Goal: Information Seeking & Learning: Understand process/instructions

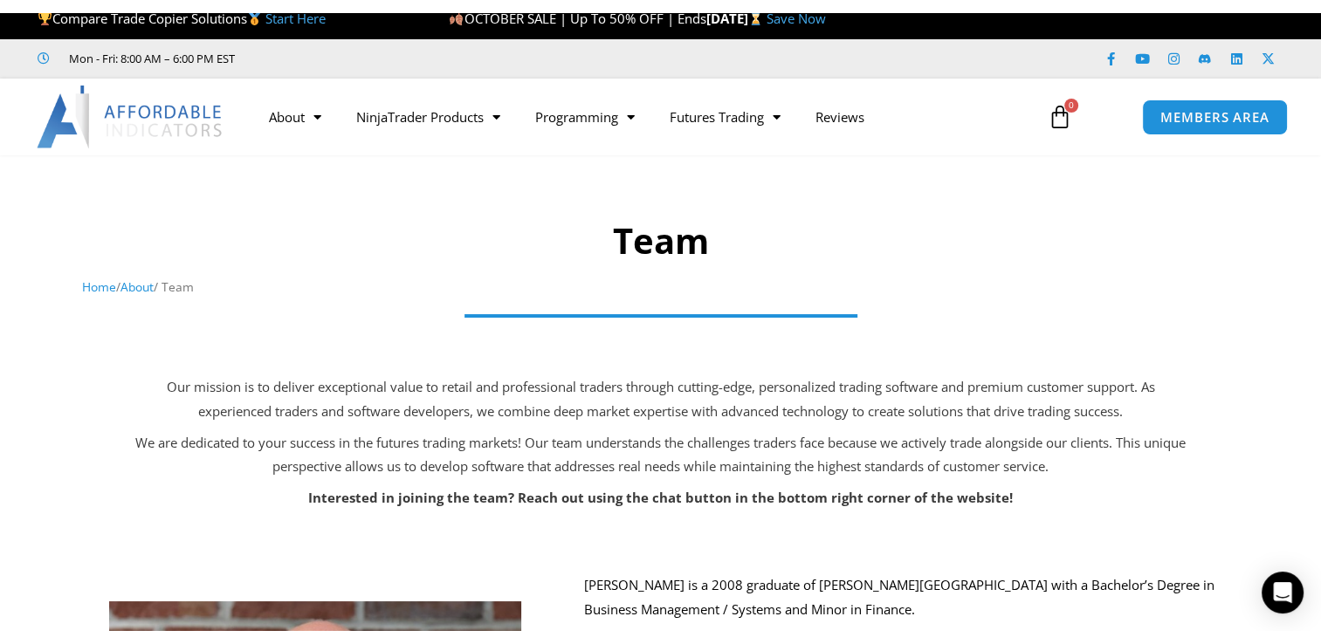
scroll to position [13, 0]
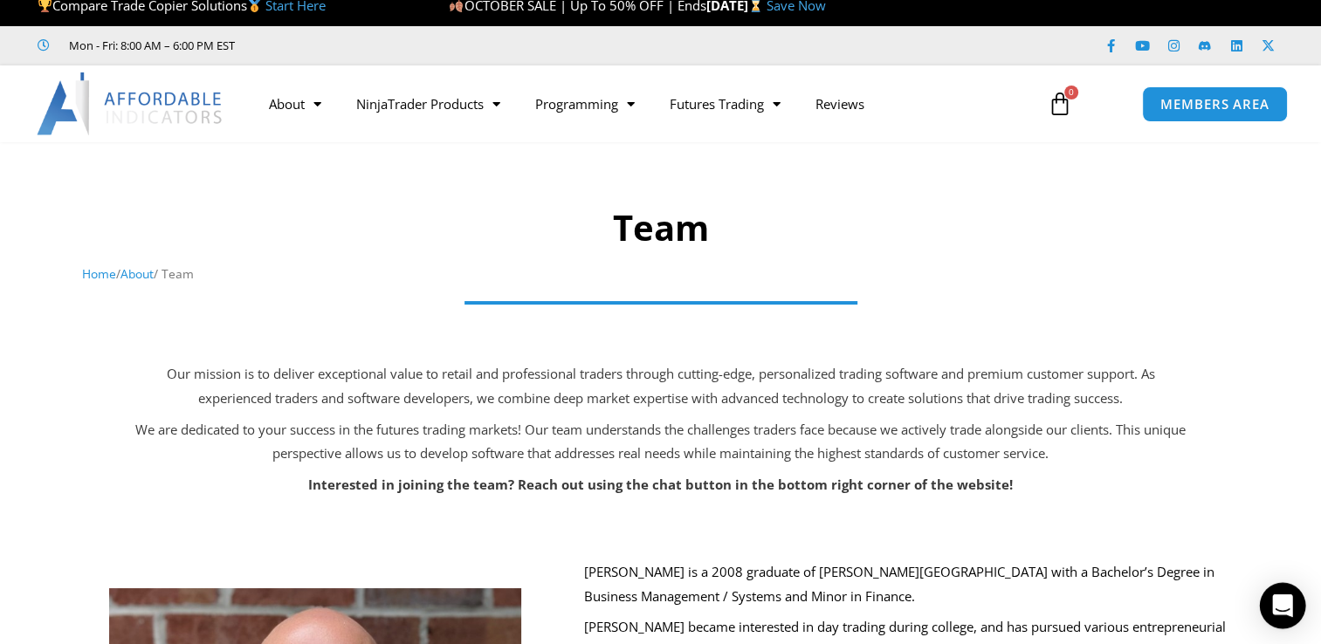
click at [1266, 616] on div "Open Intercom Messenger" at bounding box center [1283, 606] width 46 height 46
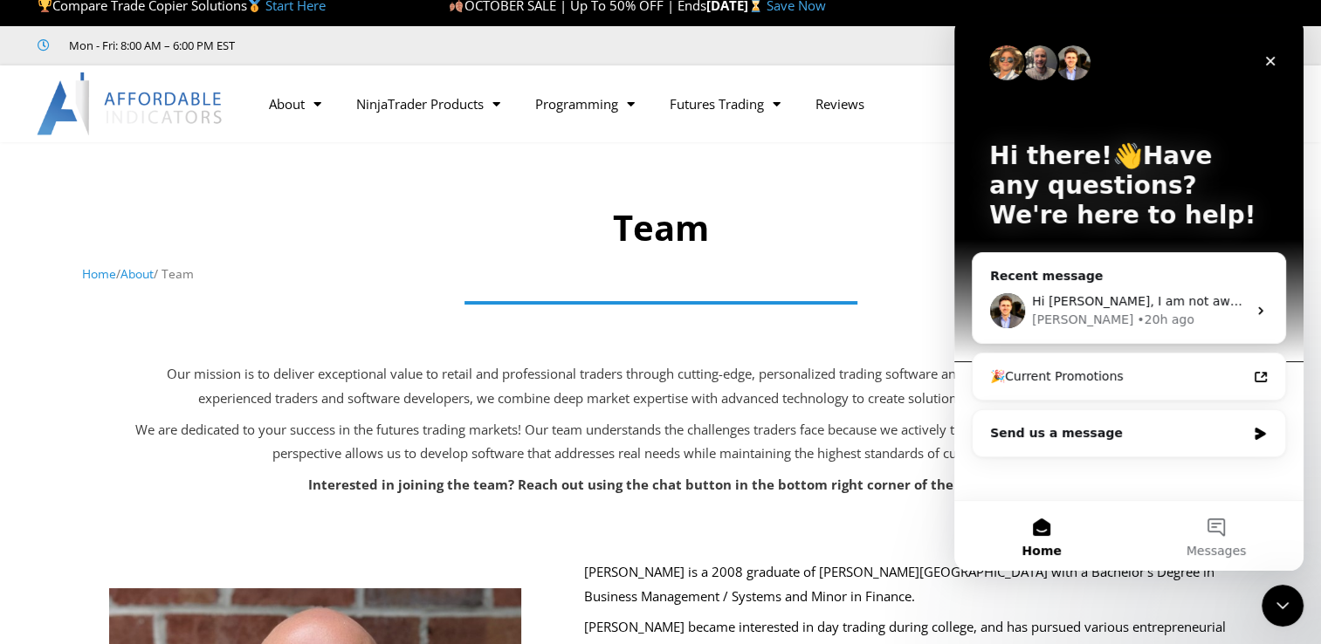
scroll to position [0, 0]
click at [1063, 289] on div "Hi [PERSON_NAME], I am not aware of a workaround with this to make Top Onje Fut…" at bounding box center [1129, 311] width 313 height 65
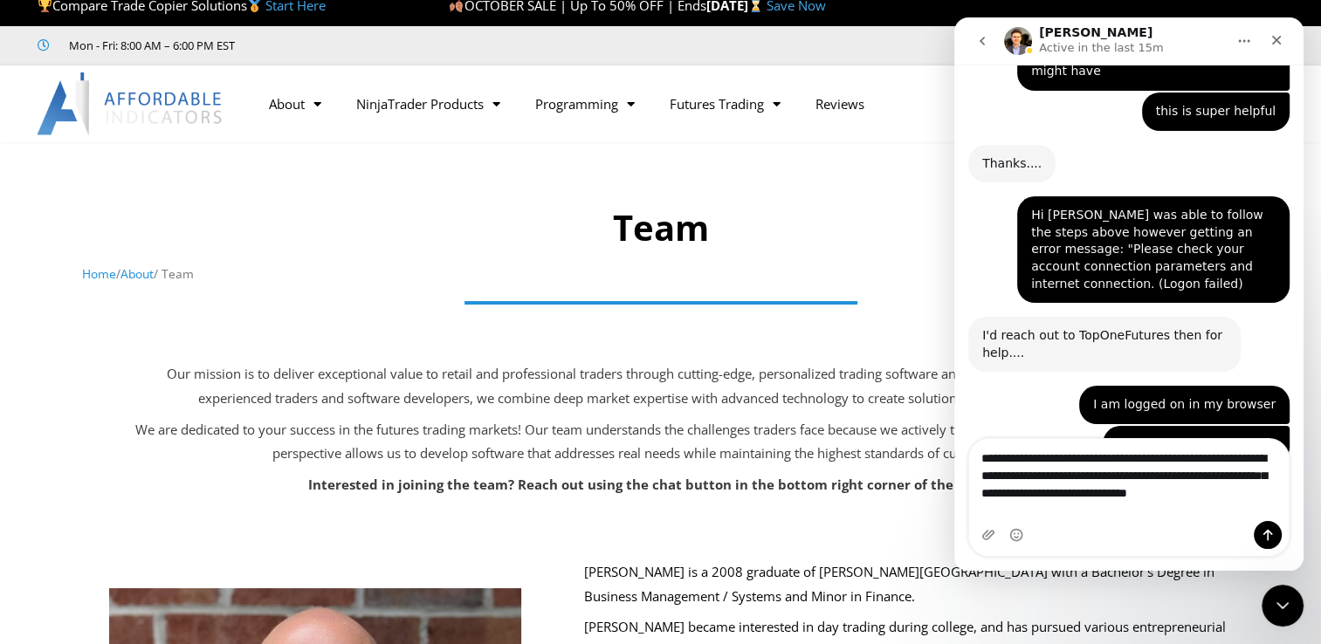
scroll to position [8423, 0]
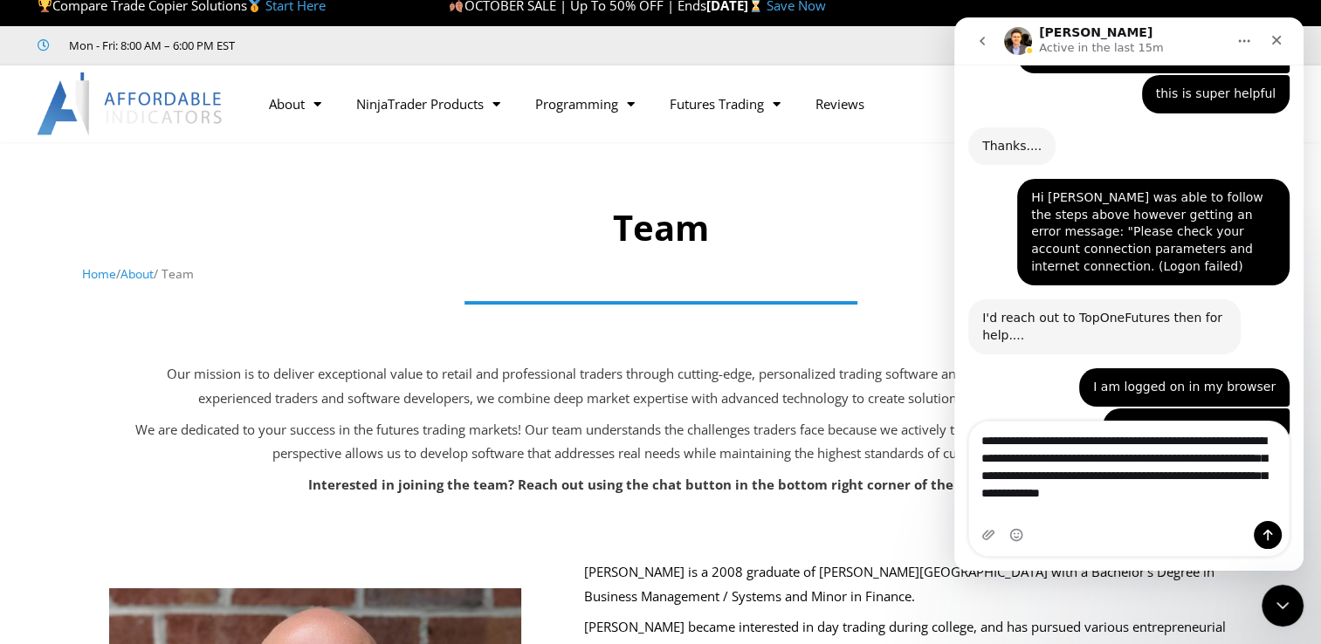
type textarea "**********"
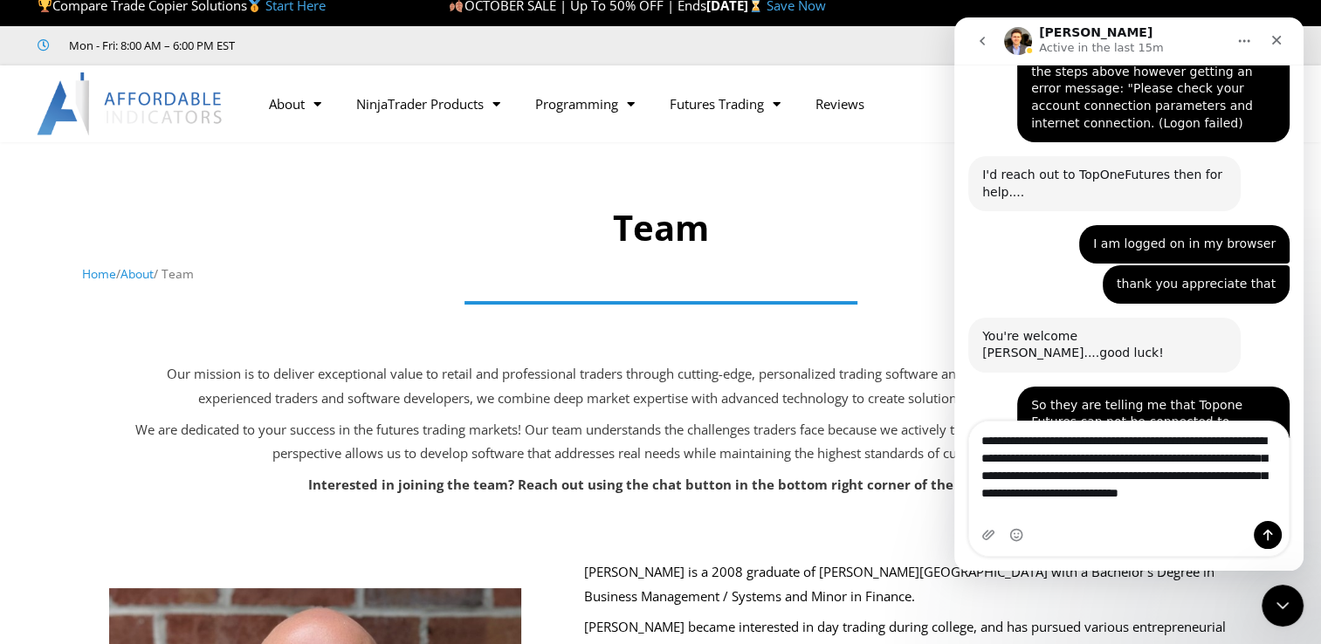
scroll to position [8584, 0]
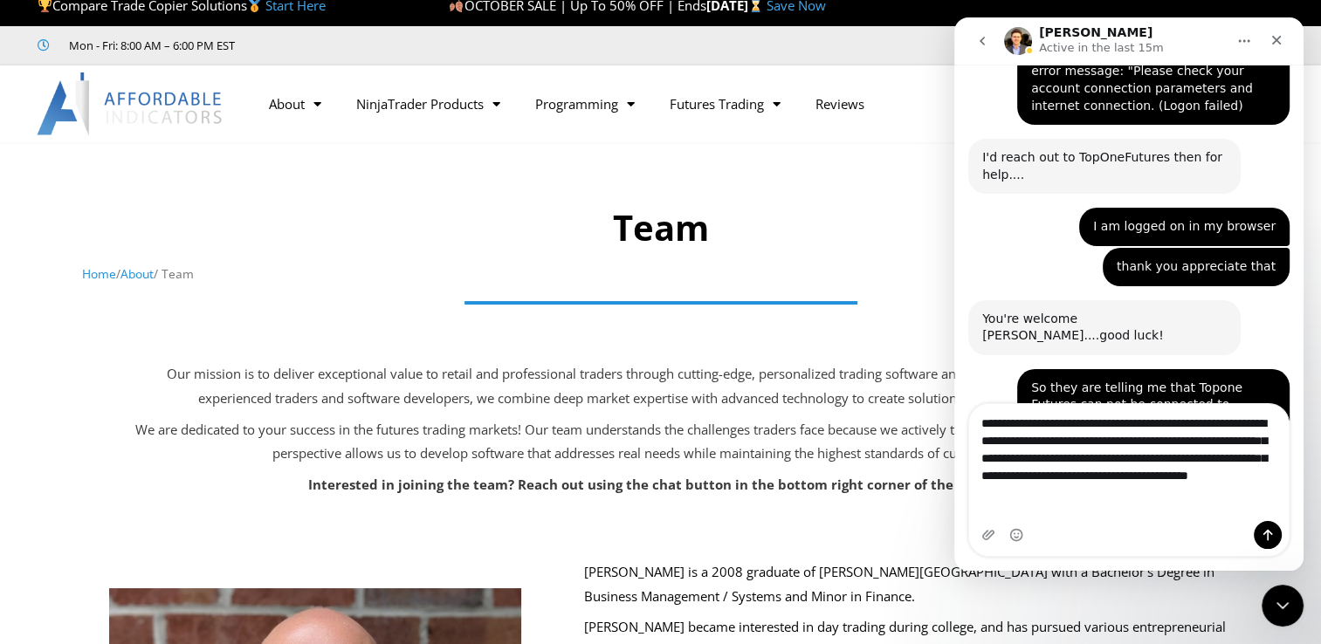
type textarea "**********"
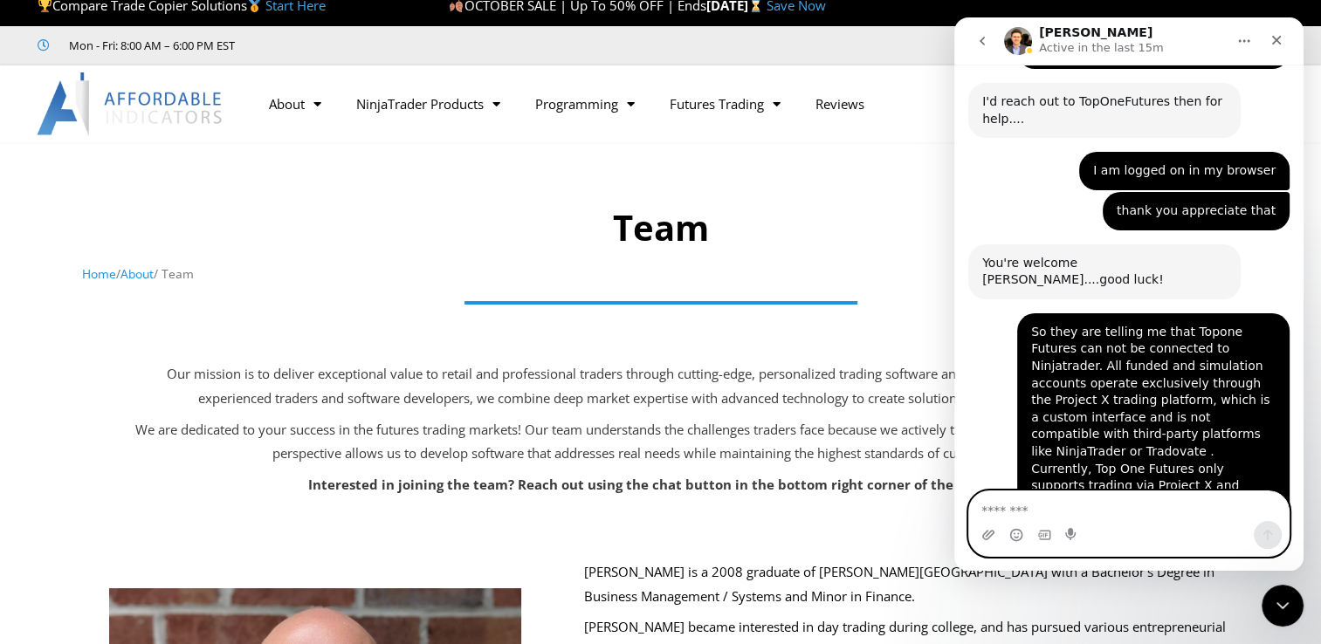
scroll to position [0, 0]
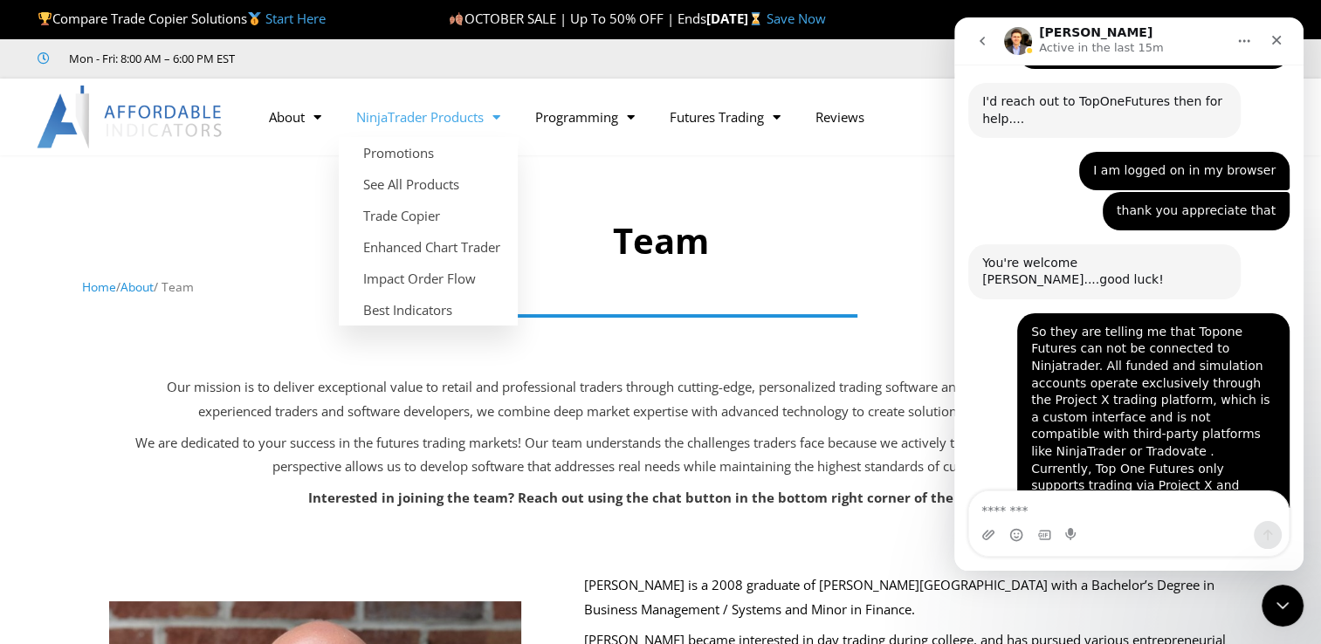
click at [435, 114] on link "NinjaTrader Products" at bounding box center [428, 117] width 179 height 40
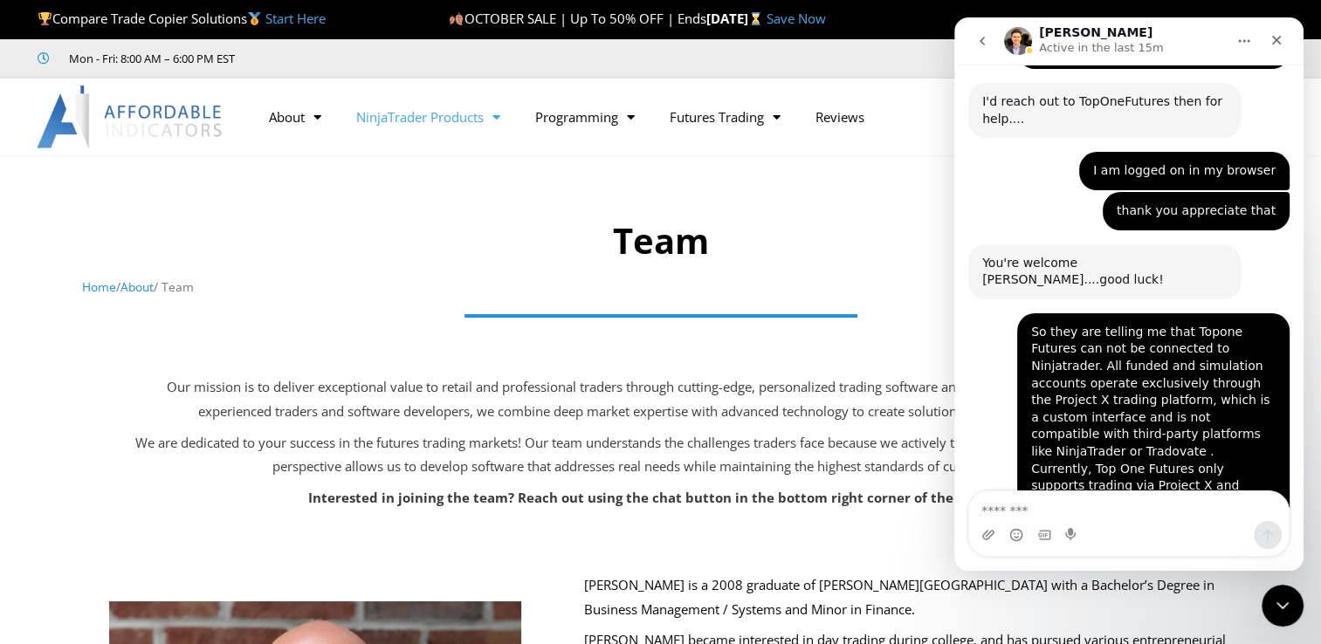
click at [435, 114] on link "NinjaTrader Products" at bounding box center [428, 117] width 179 height 40
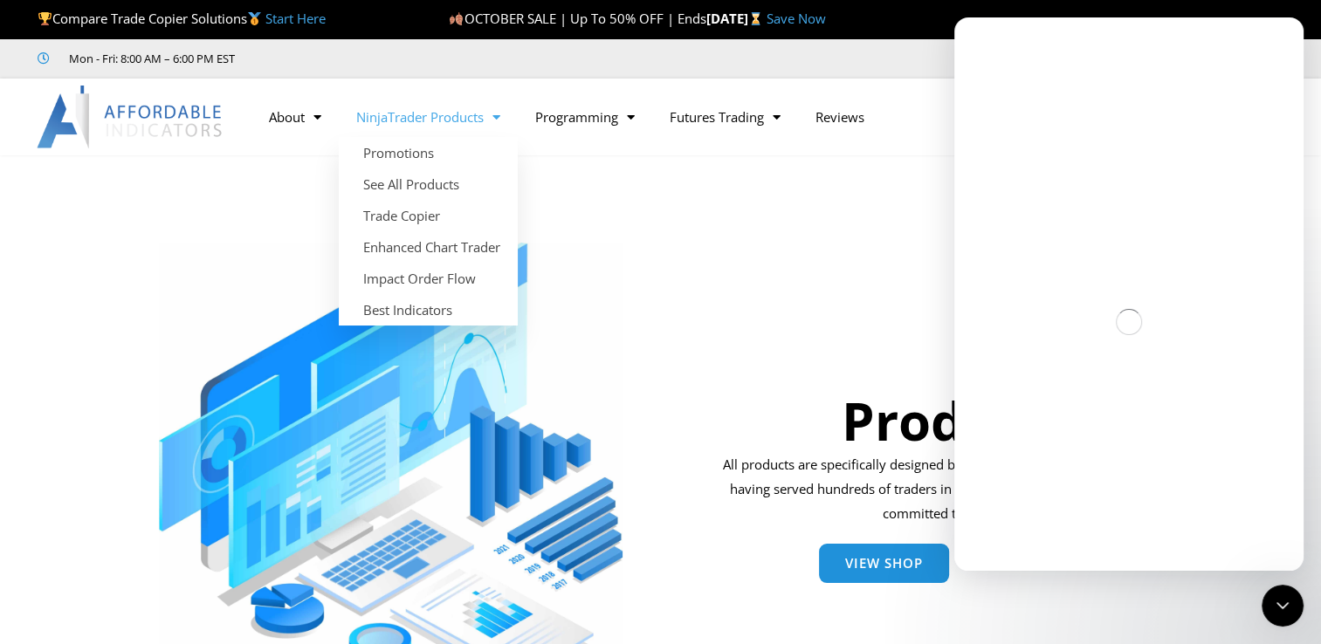
click at [478, 116] on link "NinjaTrader Products" at bounding box center [428, 117] width 179 height 40
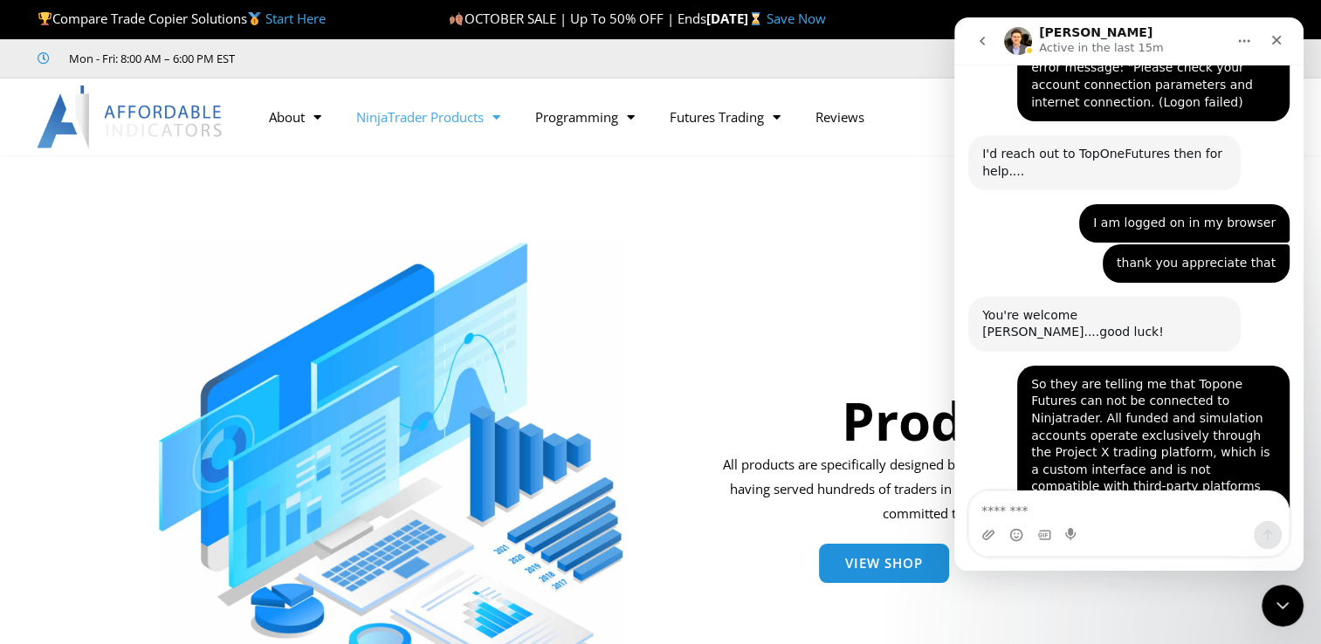
scroll to position [8640, 0]
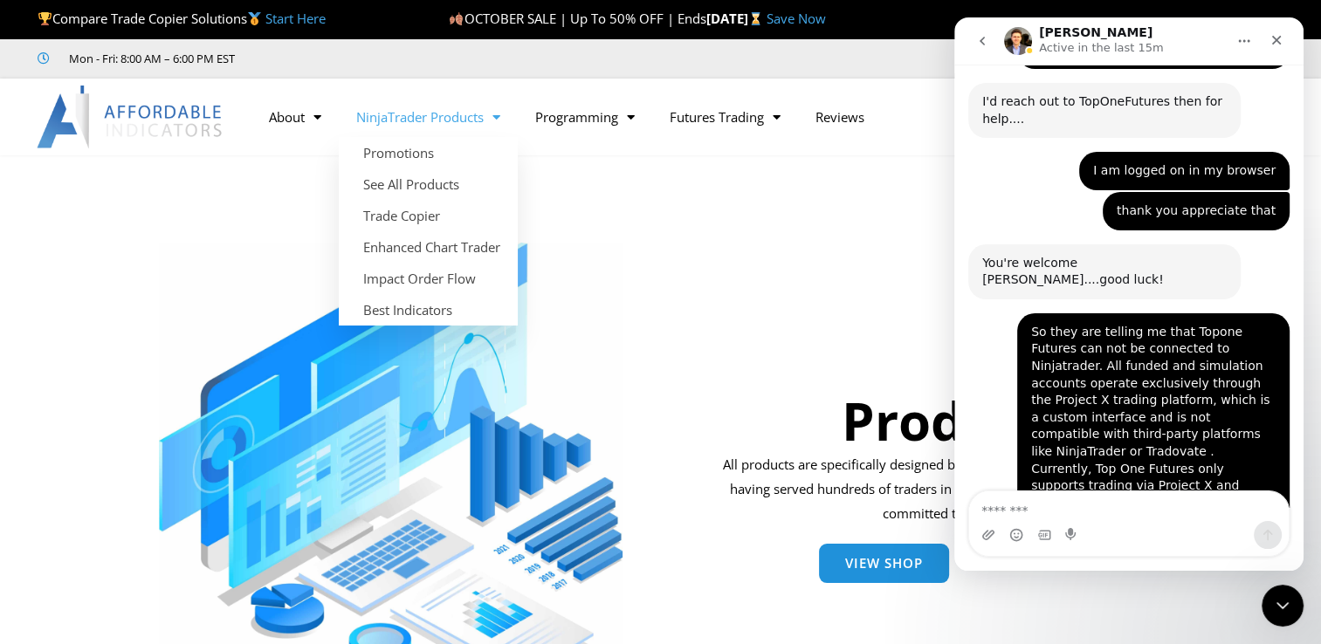
click at [440, 129] on link "NinjaTrader Products" at bounding box center [428, 117] width 179 height 40
click at [421, 126] on link "NinjaTrader Products" at bounding box center [428, 117] width 179 height 40
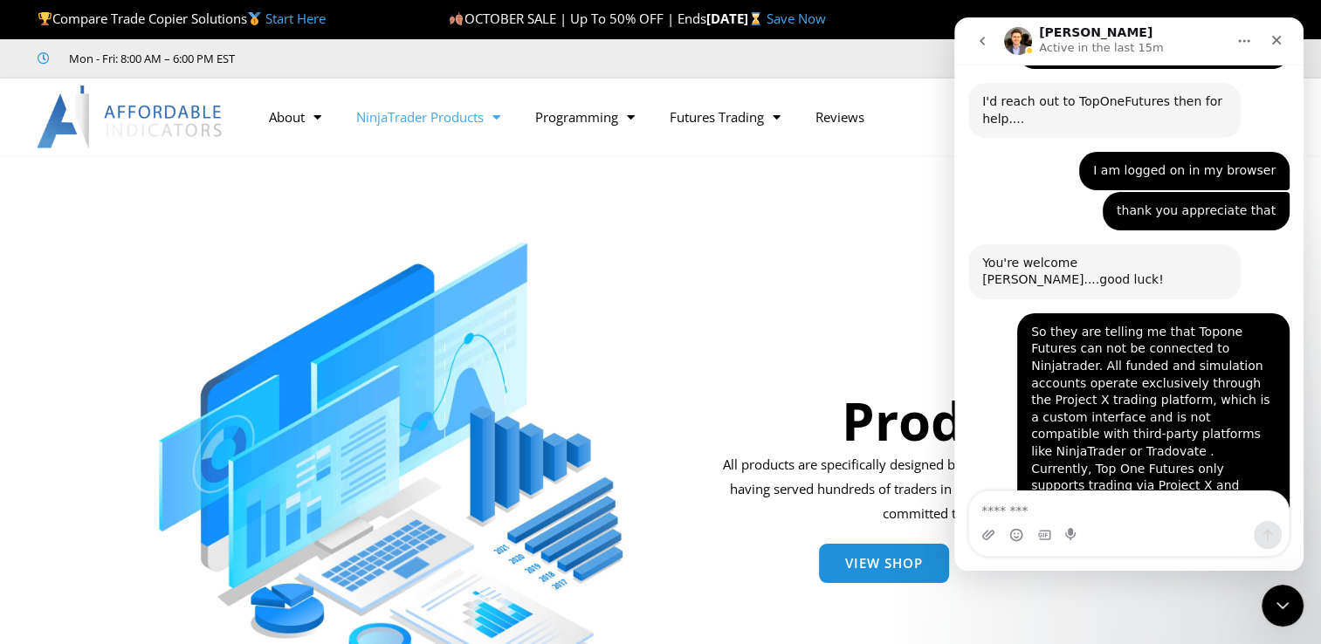
click at [421, 126] on link "NinjaTrader Products" at bounding box center [428, 117] width 179 height 40
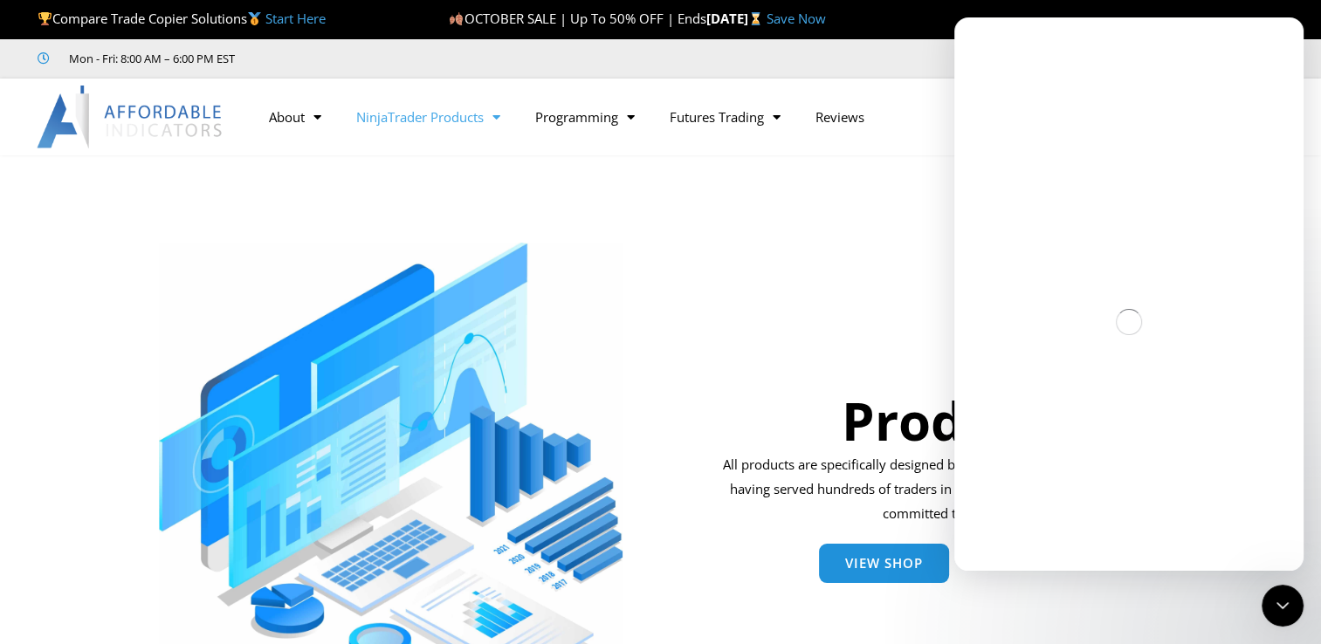
click at [395, 117] on link "NinjaTrader Products" at bounding box center [428, 117] width 179 height 40
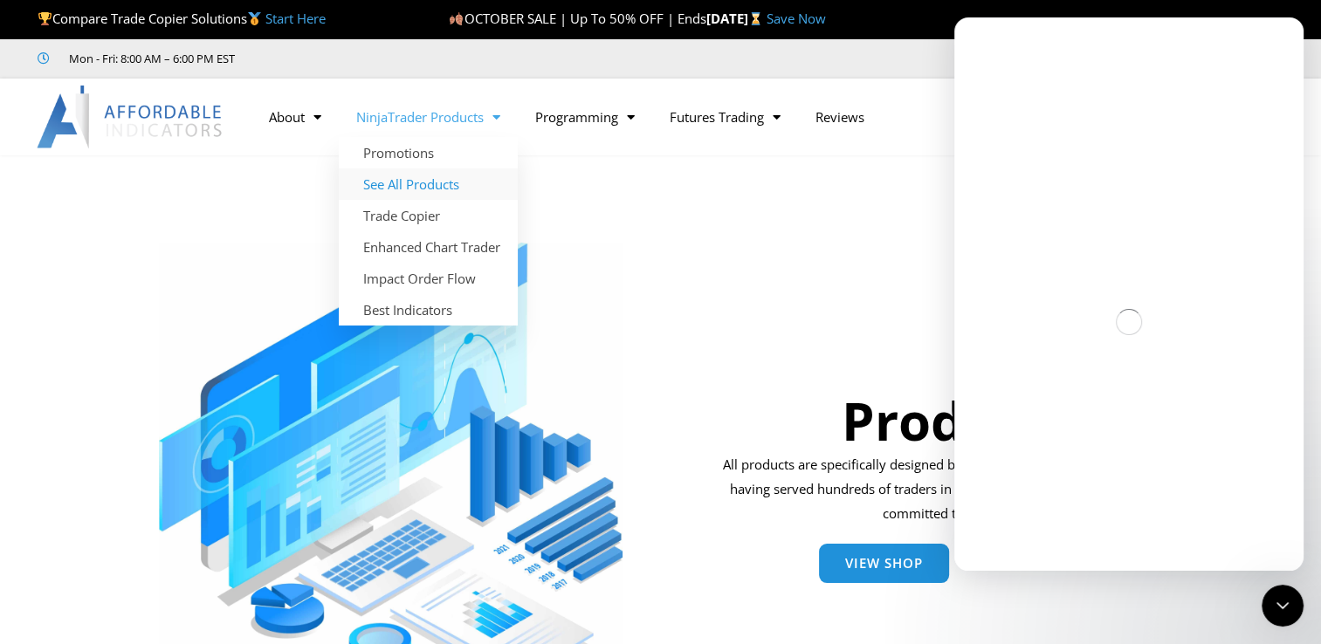
click at [380, 182] on link "See All Products" at bounding box center [428, 184] width 179 height 31
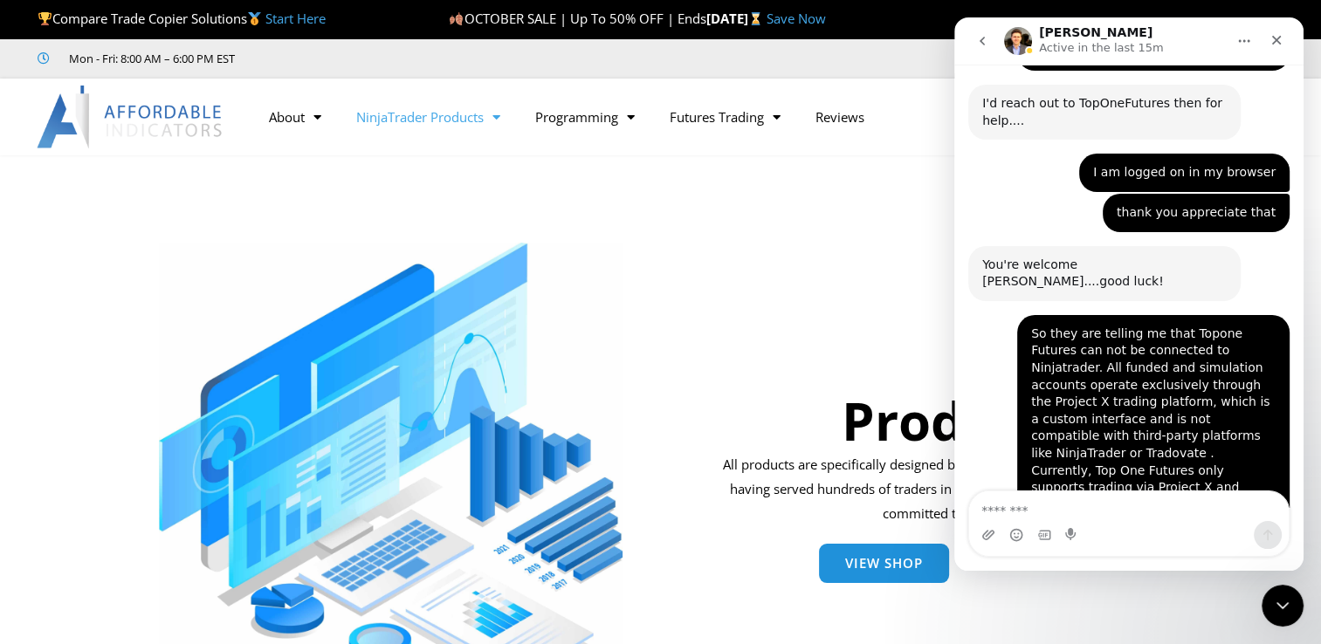
scroll to position [8640, 0]
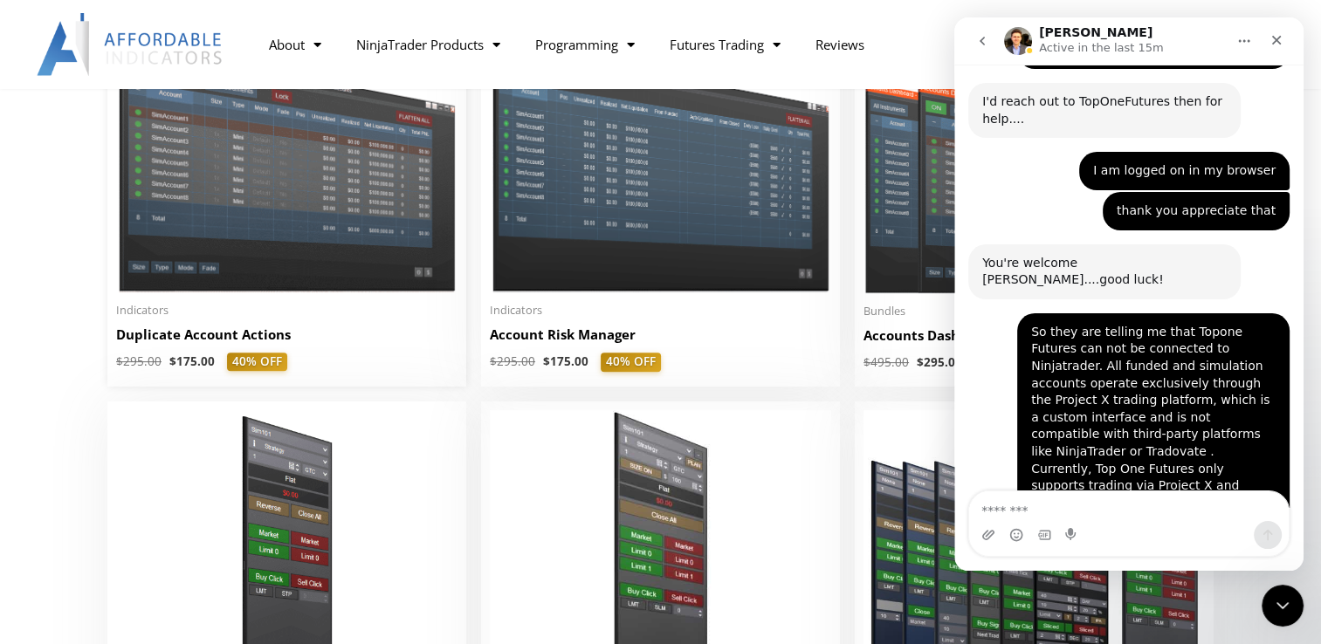
scroll to position [8640, 0]
click at [1267, 602] on div "Close Intercom Messenger" at bounding box center [1280, 603] width 42 height 42
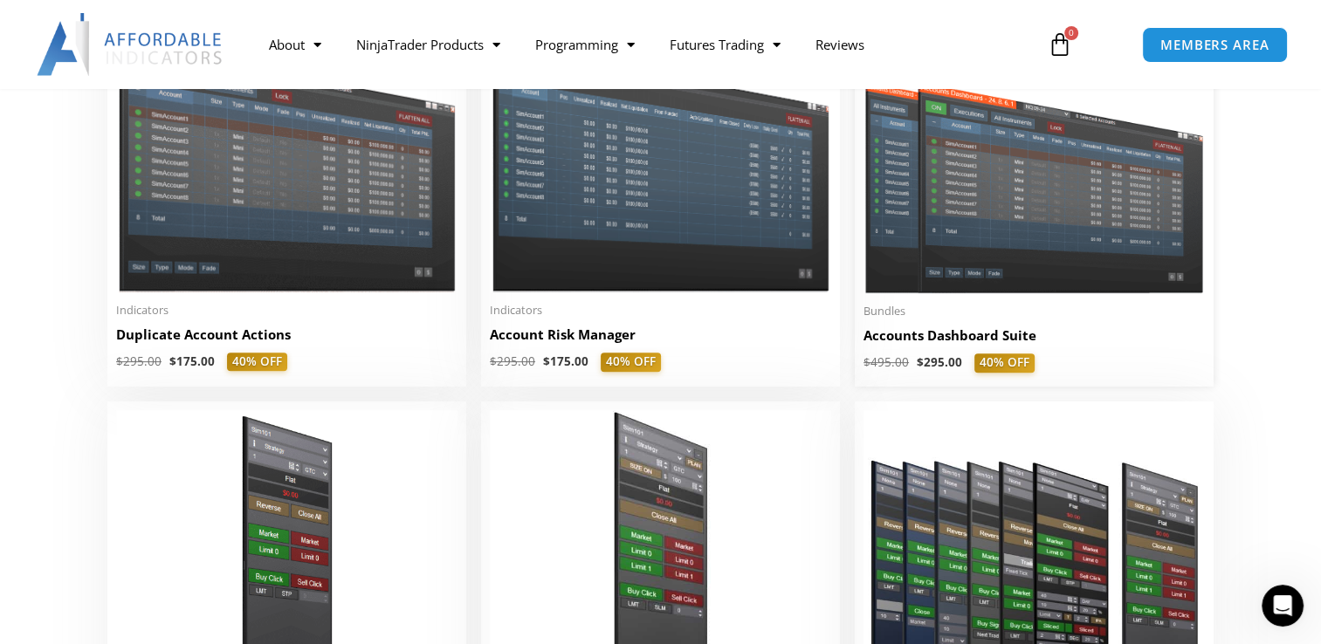
click at [992, 236] on img at bounding box center [1033, 157] width 341 height 272
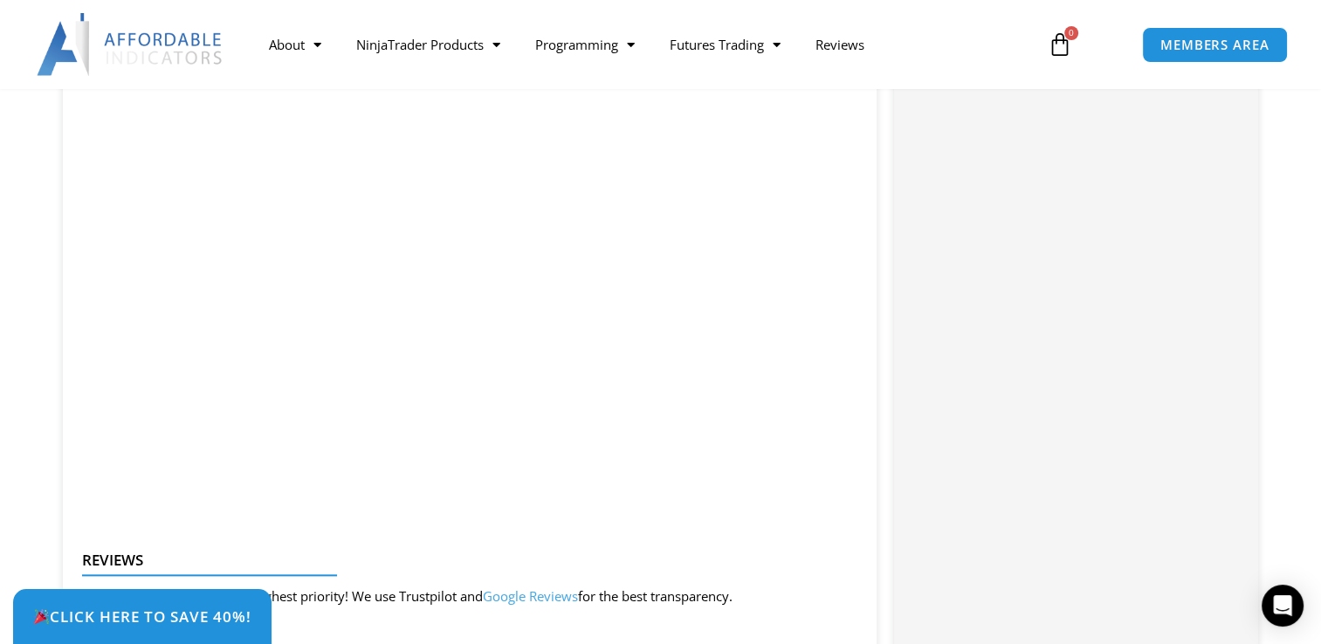
scroll to position [1951, 0]
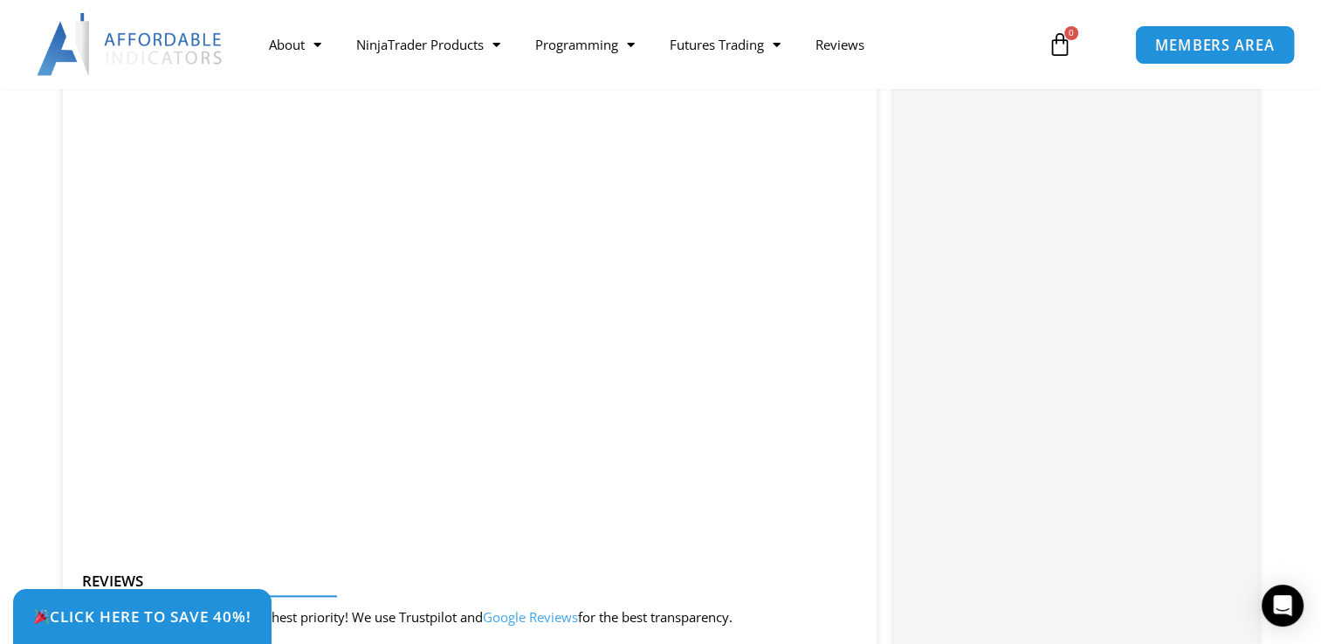
click at [1200, 39] on span "MEMBERS AREA" at bounding box center [1215, 45] width 120 height 15
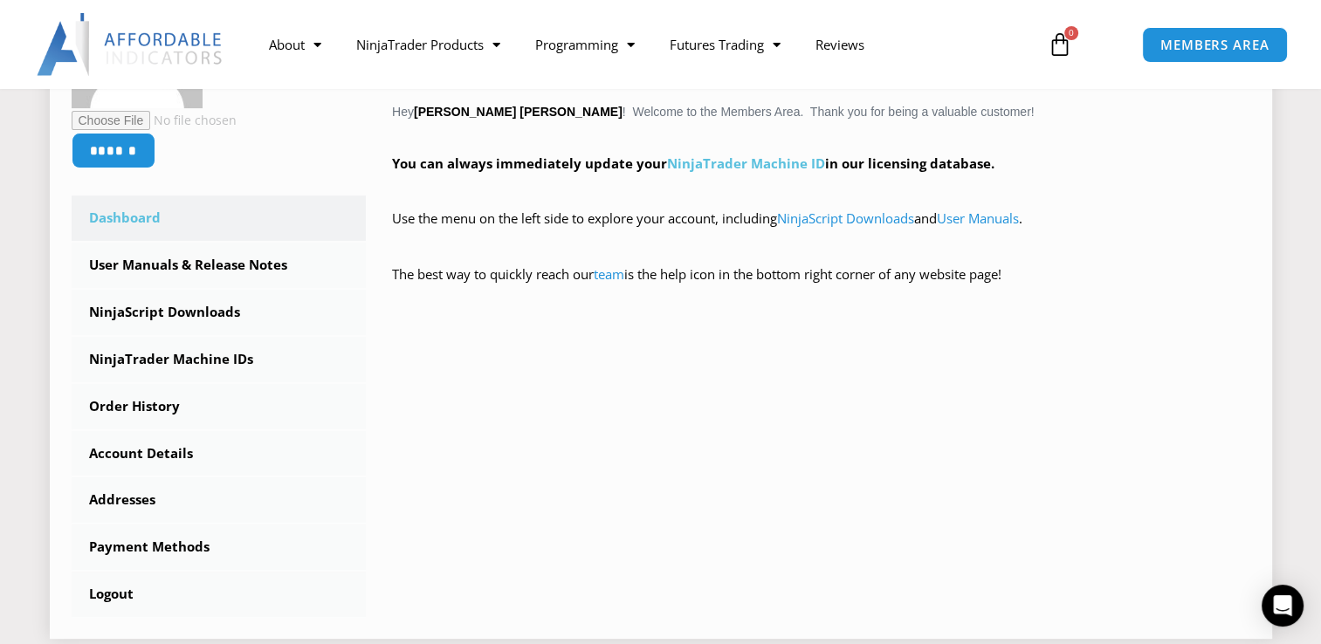
scroll to position [405, 0]
click at [994, 215] on link "User Manuals" at bounding box center [978, 216] width 82 height 17
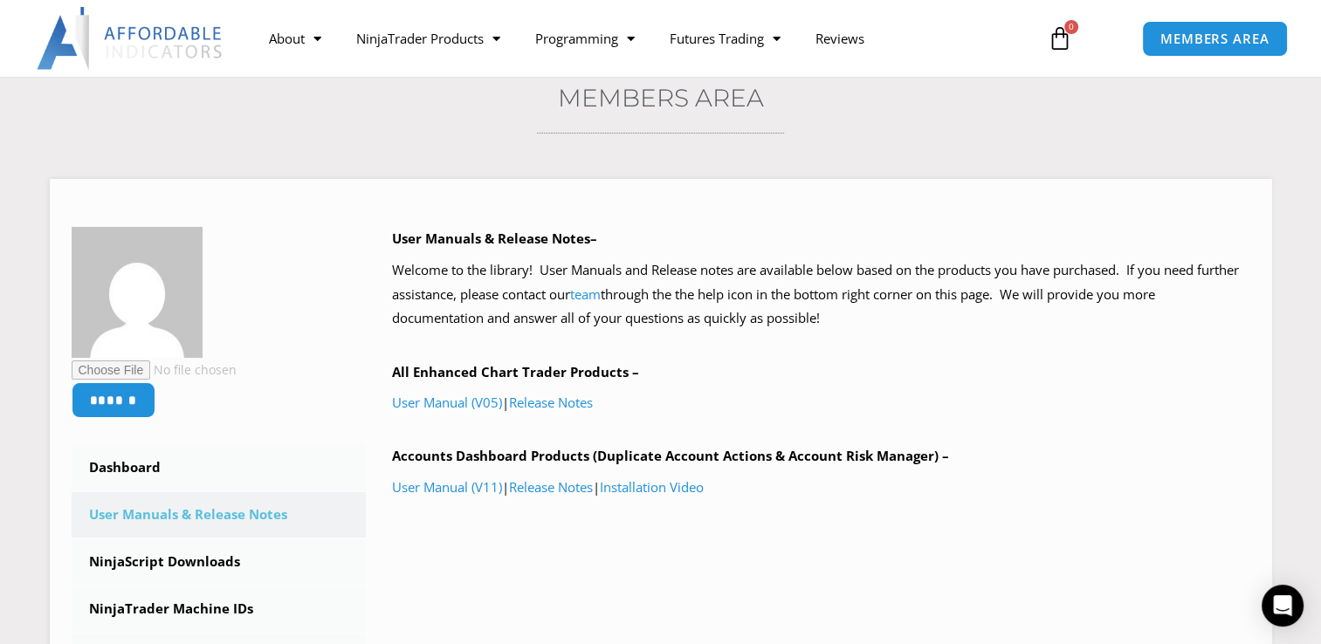
scroll to position [171, 0]
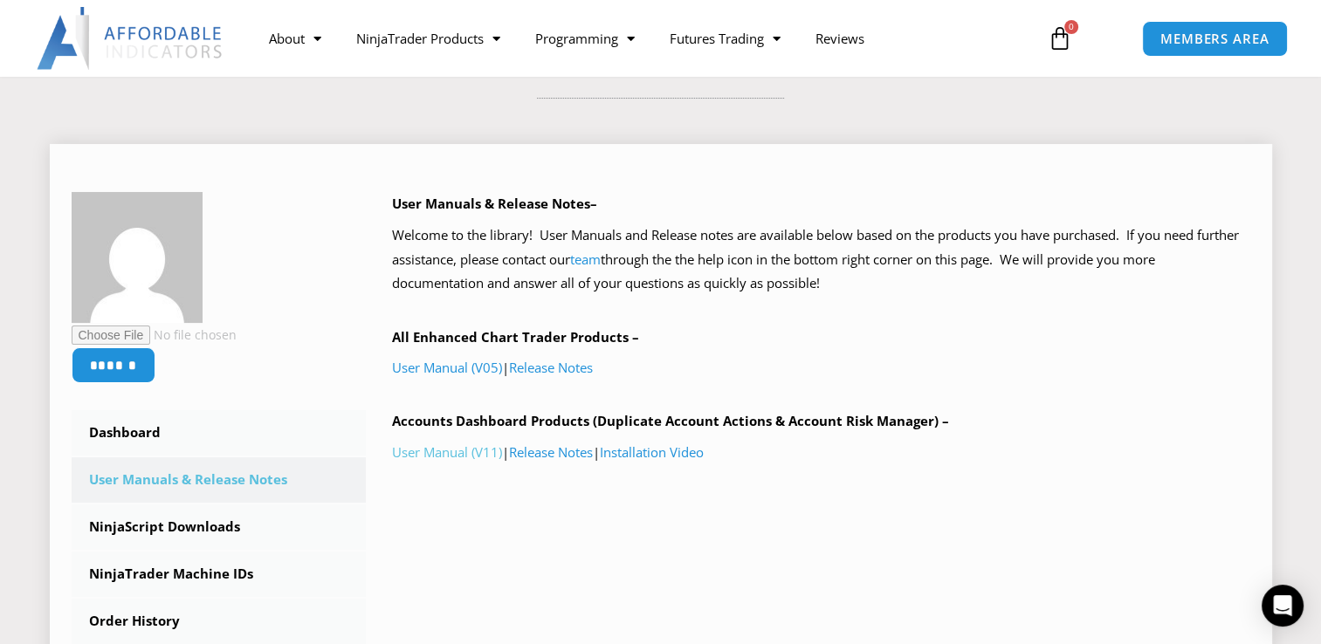
click at [437, 458] on link "User Manual (V11)" at bounding box center [447, 452] width 110 height 17
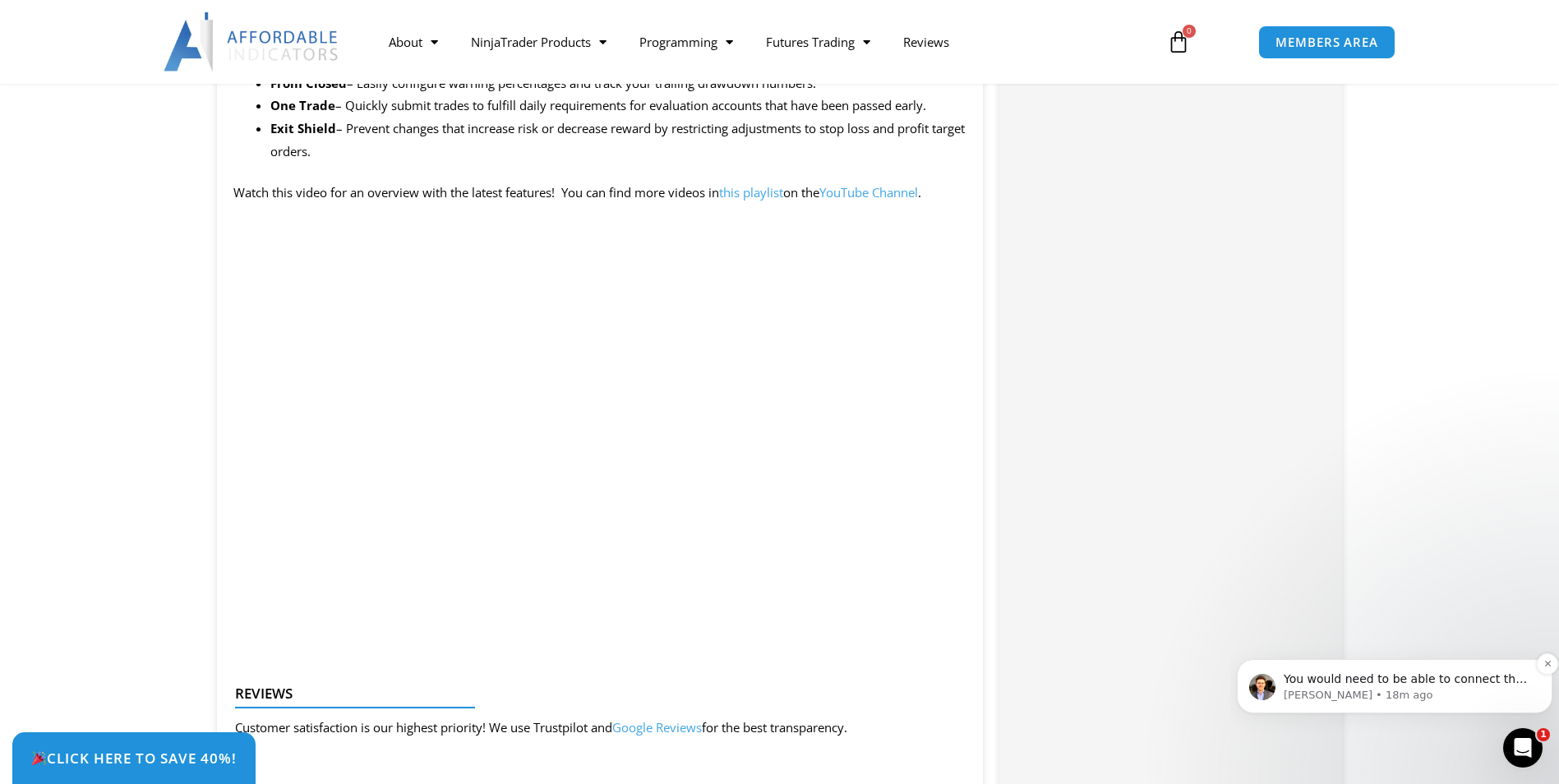
click at [1243, 605] on p "[PERSON_NAME] • 18m ago" at bounding box center [1408, 696] width 249 height 15
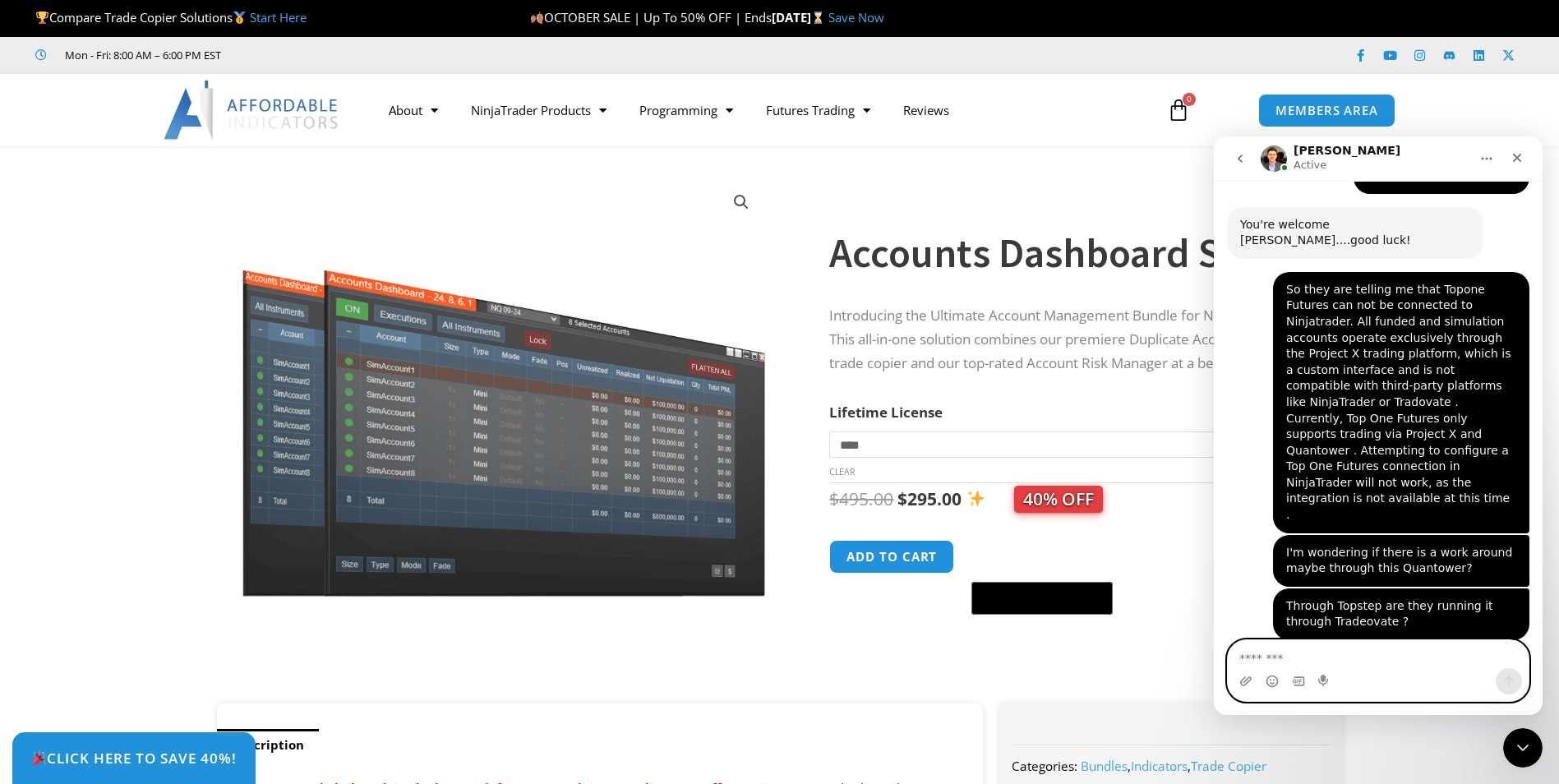
click at [1243, 605] on textarea "Message…" at bounding box center [1378, 654] width 301 height 28
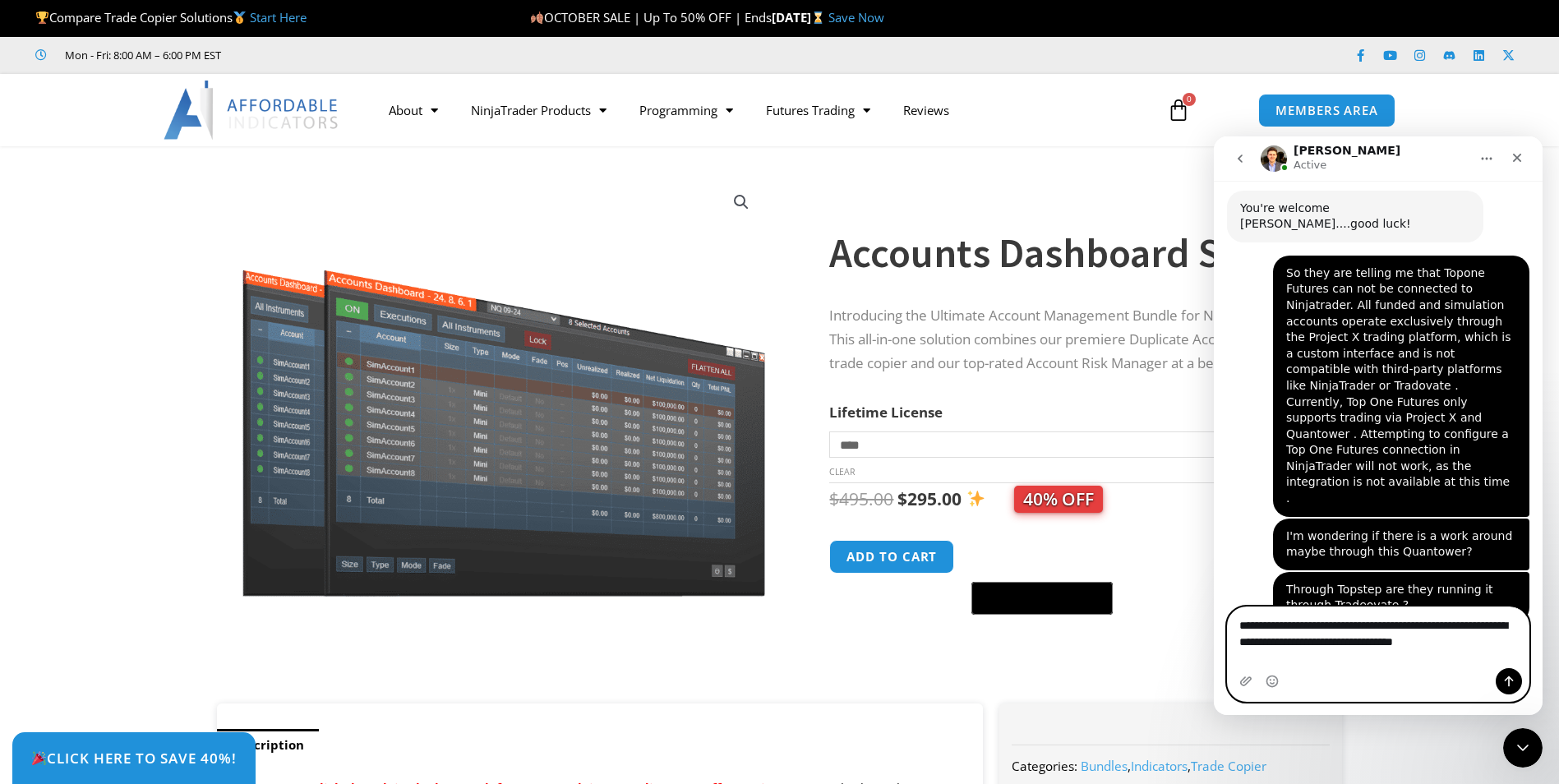
type textarea "**********"
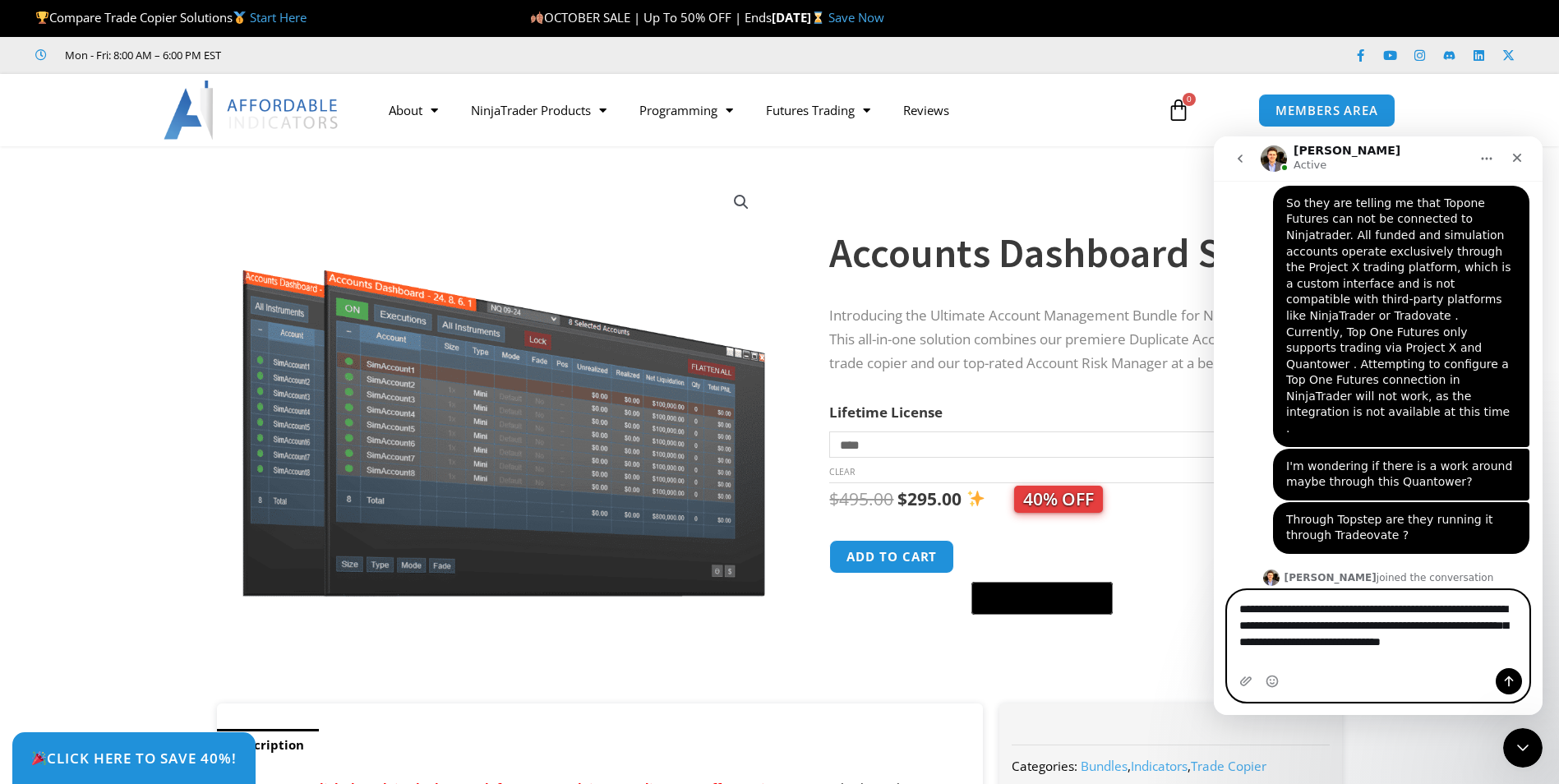
scroll to position [8375, 0]
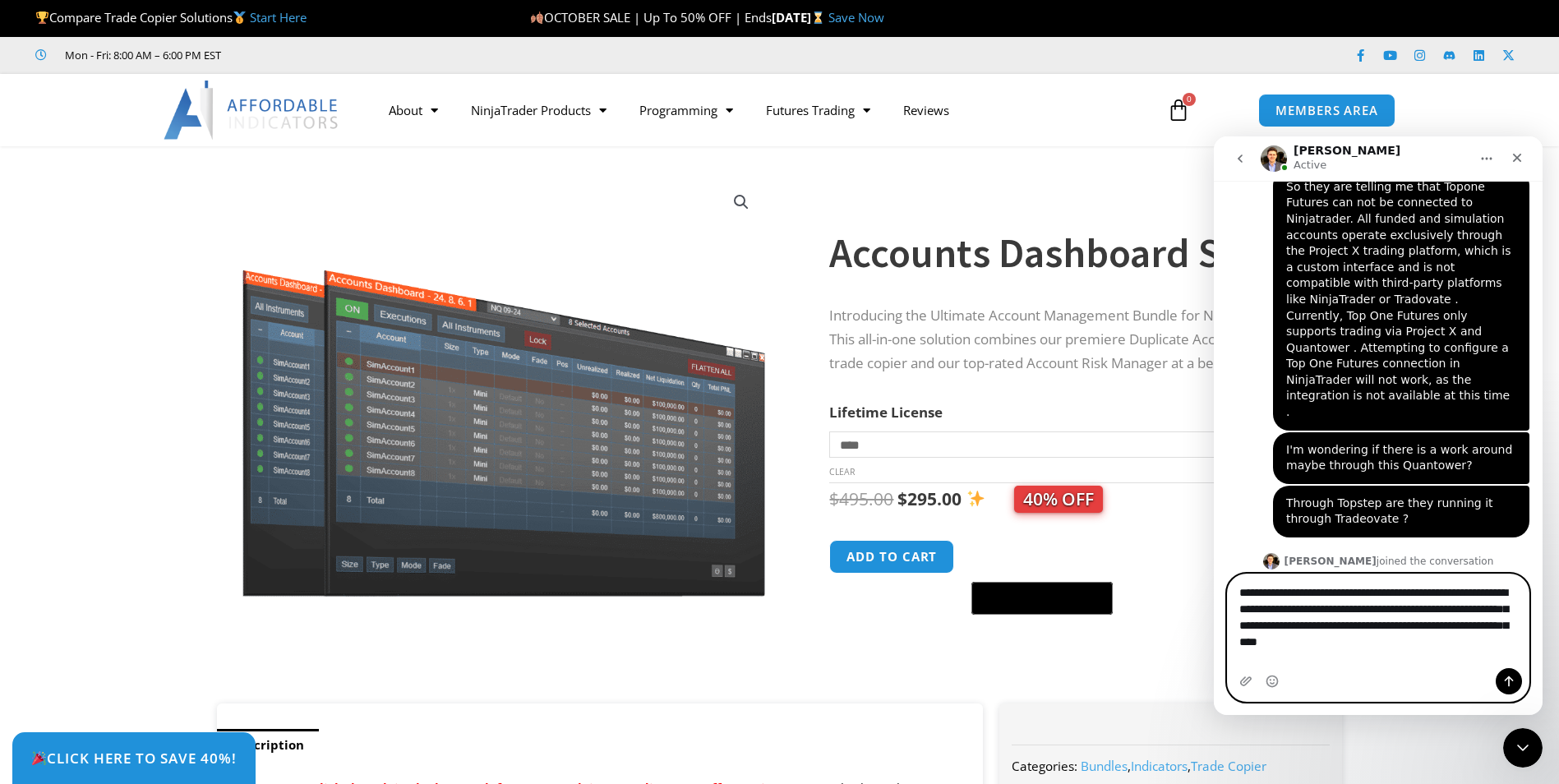
type textarea "**********"
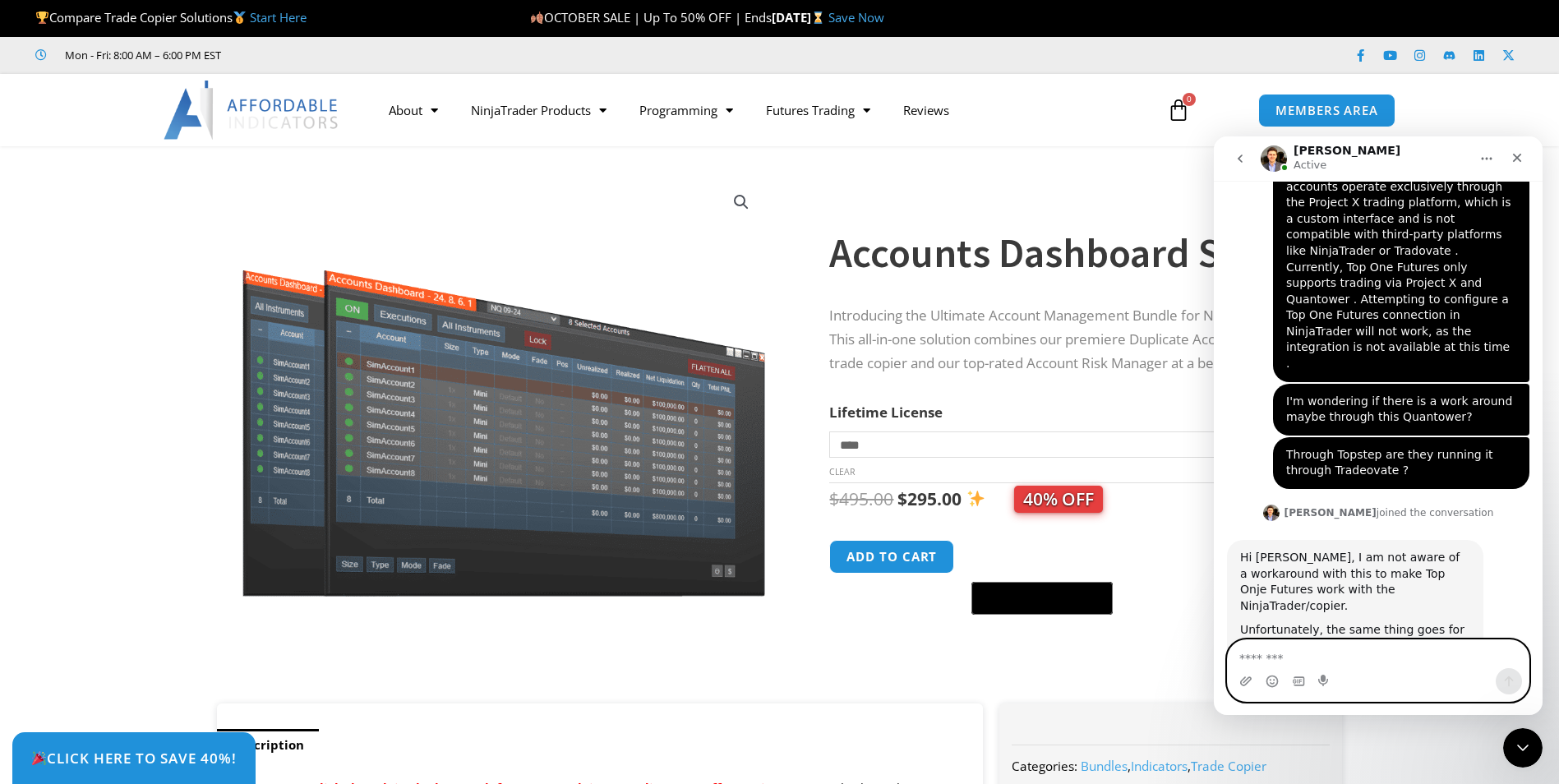
scroll to position [8427, 0]
type textarea "*"
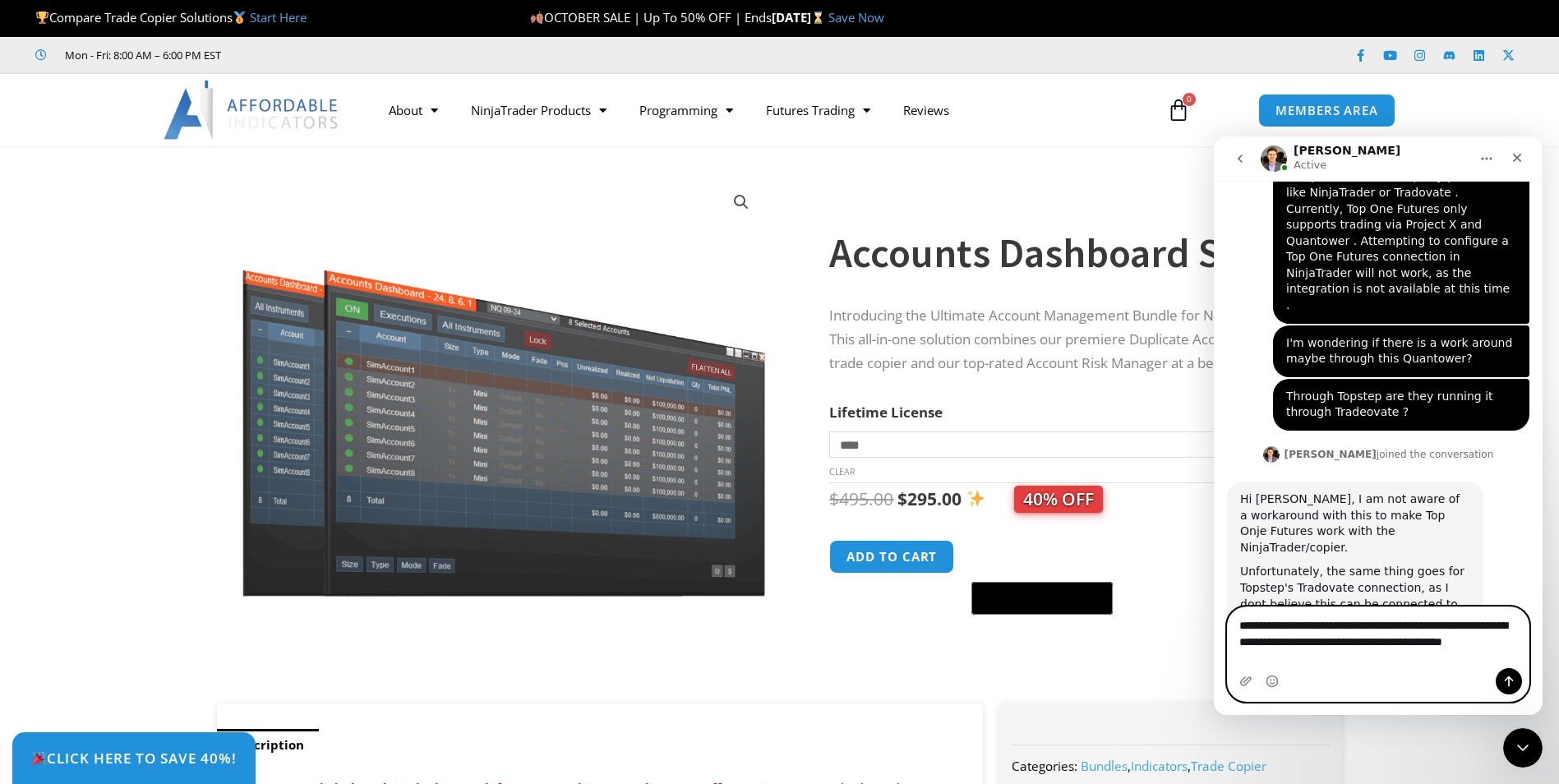
scroll to position [8498, 0]
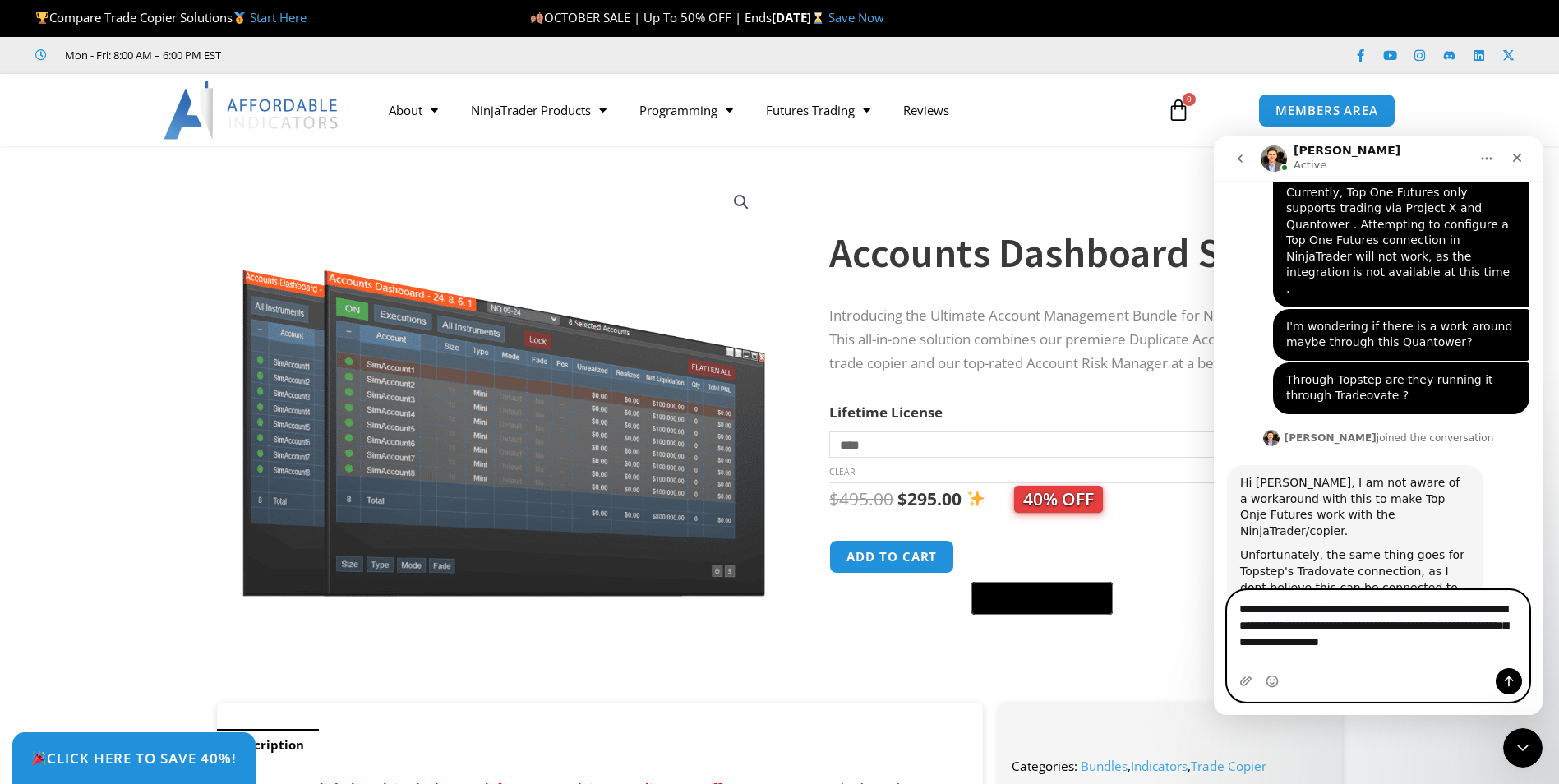
type textarea "**********"
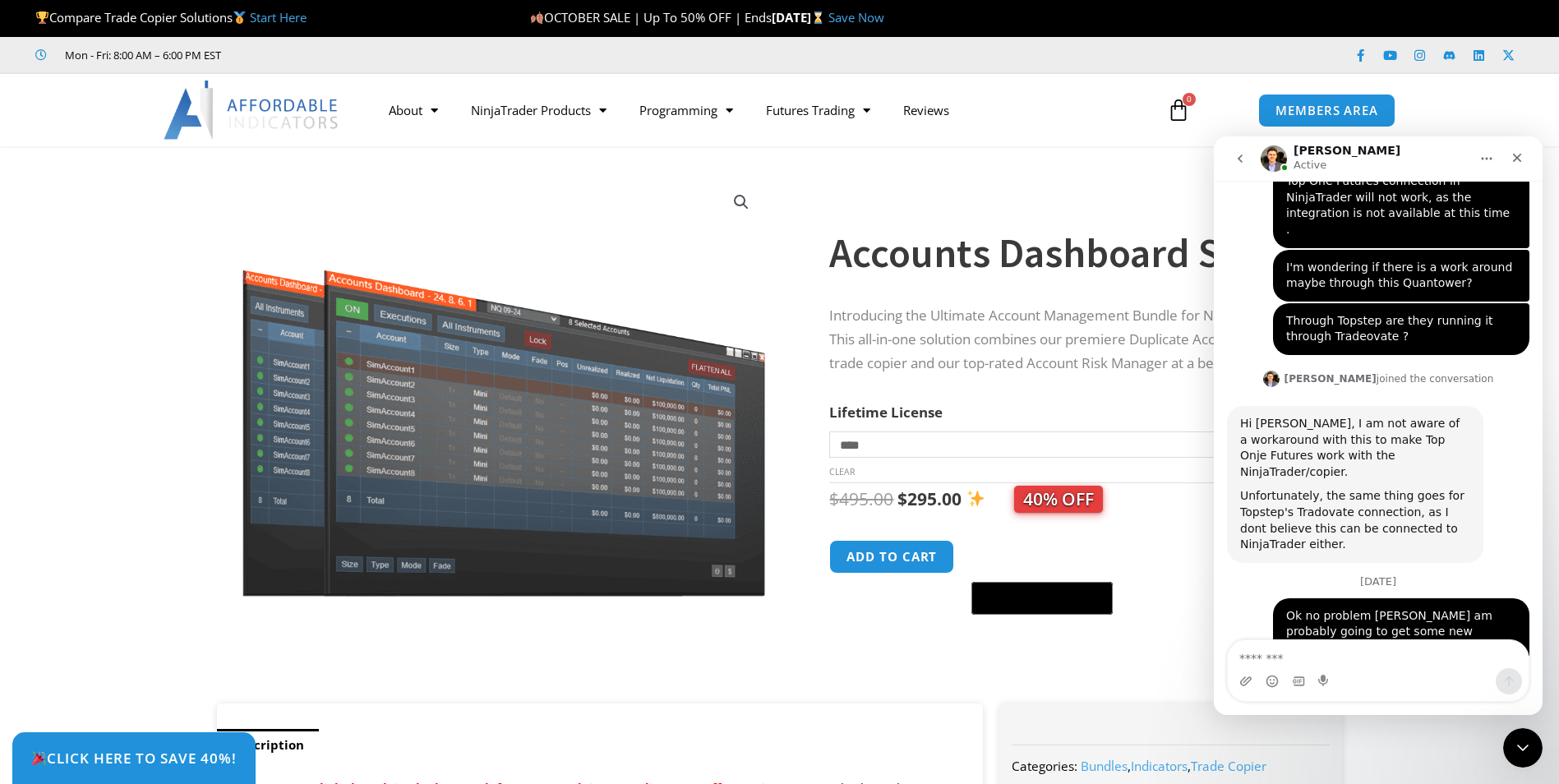
scroll to position [8551, 0]
